Goal: Information Seeking & Learning: Check status

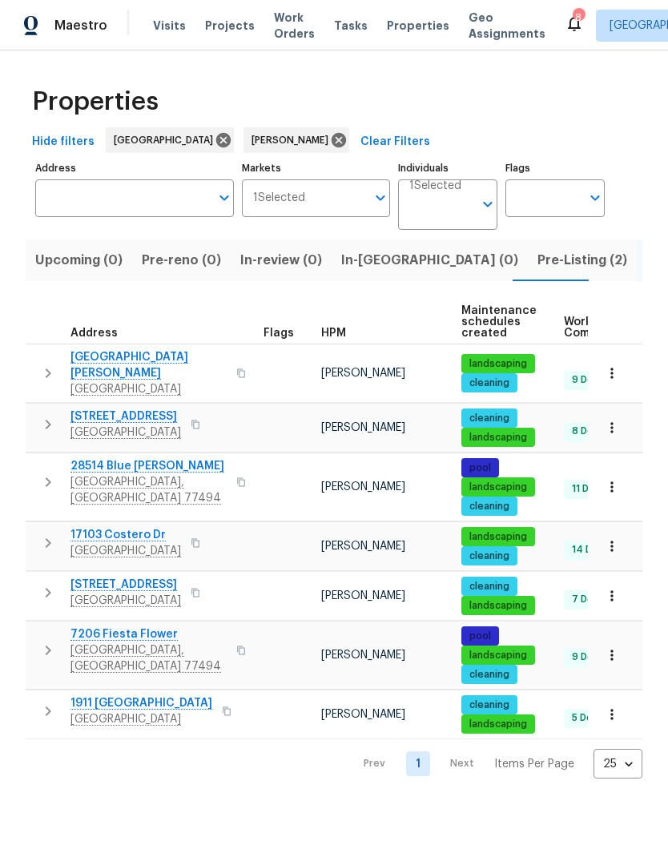
click at [537, 259] on span "Pre-Listing (2)" at bounding box center [582, 260] width 90 height 22
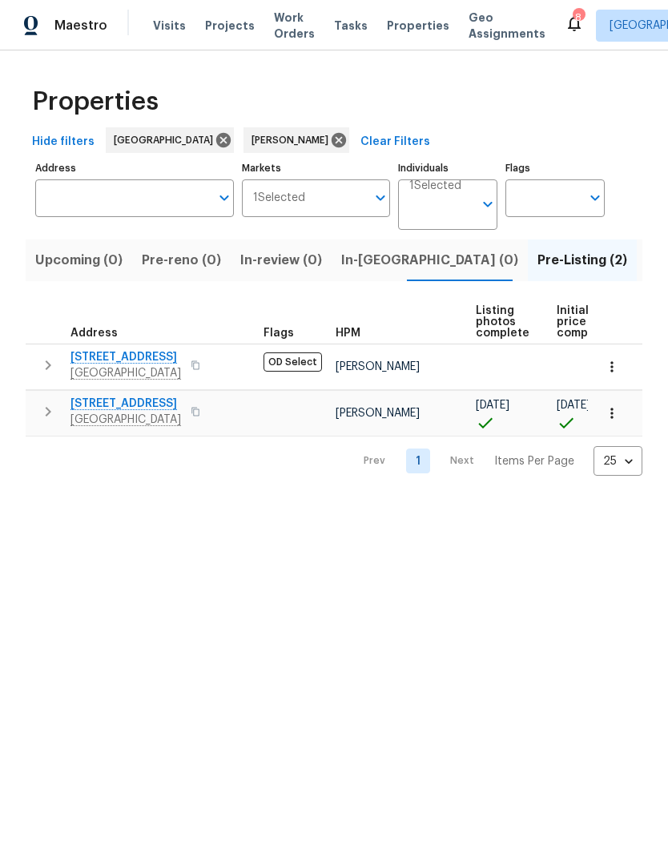
click at [118, 362] on span "[STREET_ADDRESS]" at bounding box center [125, 357] width 111 height 16
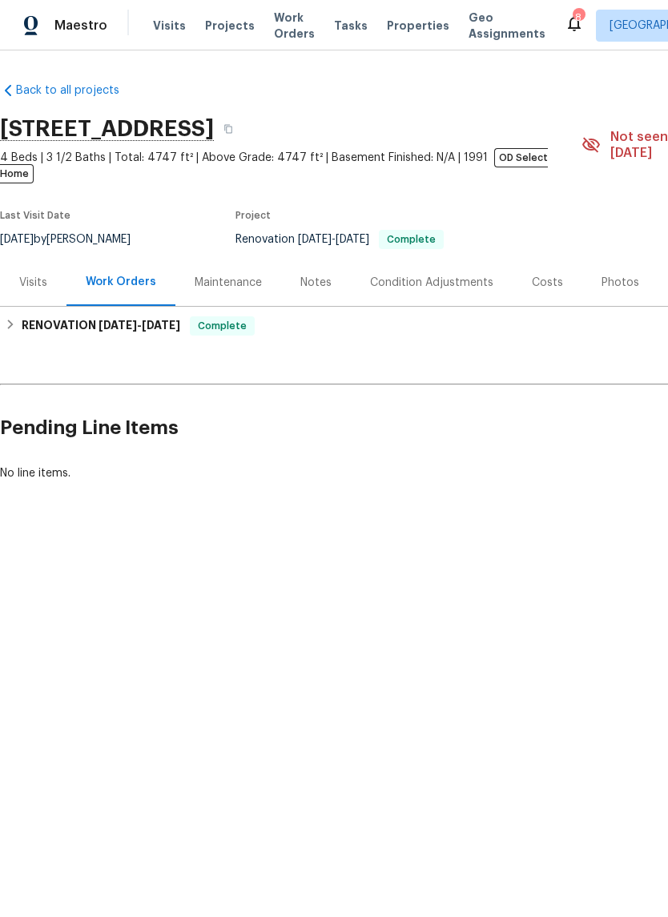
click at [613, 275] on div "Photos" at bounding box center [620, 283] width 38 height 16
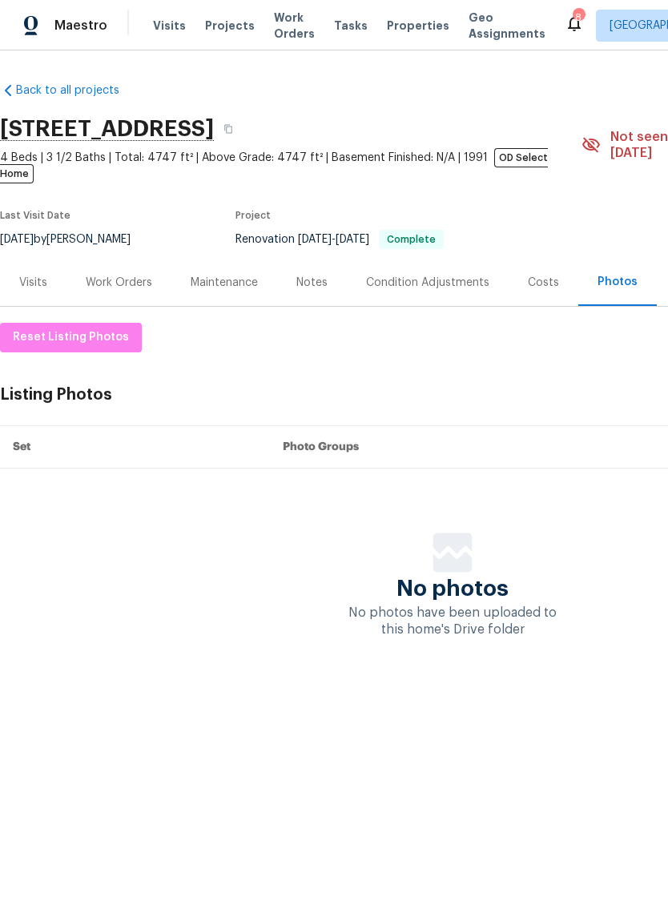
click at [39, 275] on div "Visits" at bounding box center [33, 283] width 28 height 16
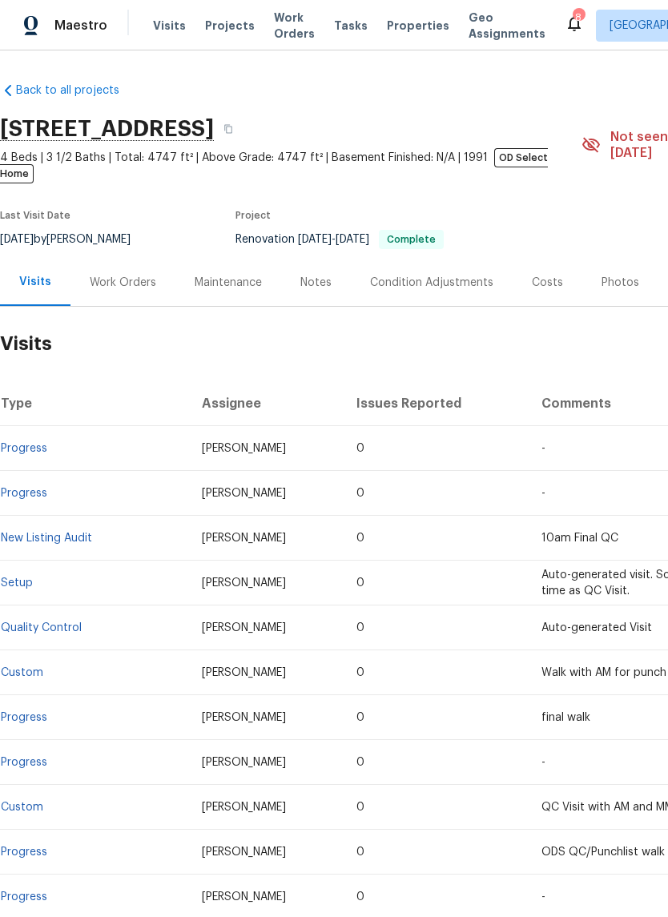
click at [30, 443] on link "Progress" at bounding box center [24, 448] width 46 height 11
